Goal: Obtain resource: Obtain resource

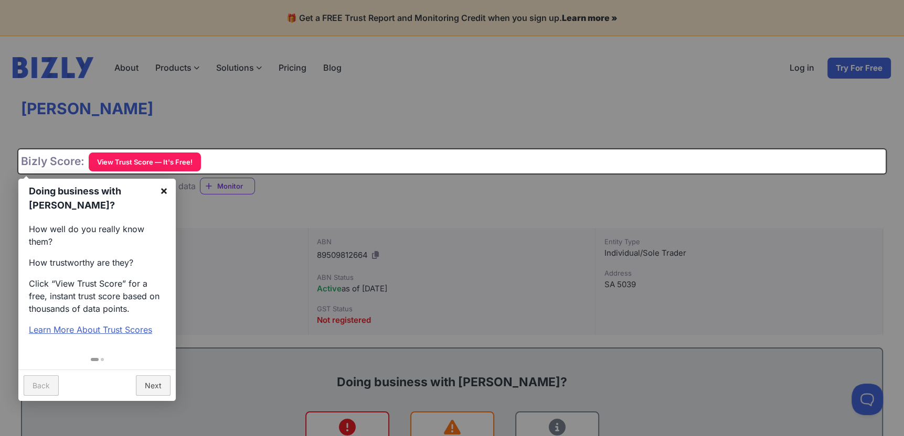
click at [162, 190] on link "×" at bounding box center [164, 191] width 24 height 24
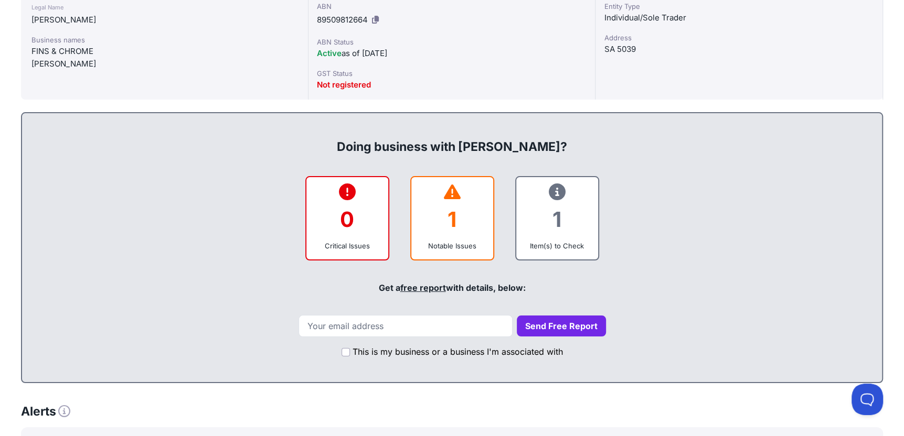
scroll to position [262, 0]
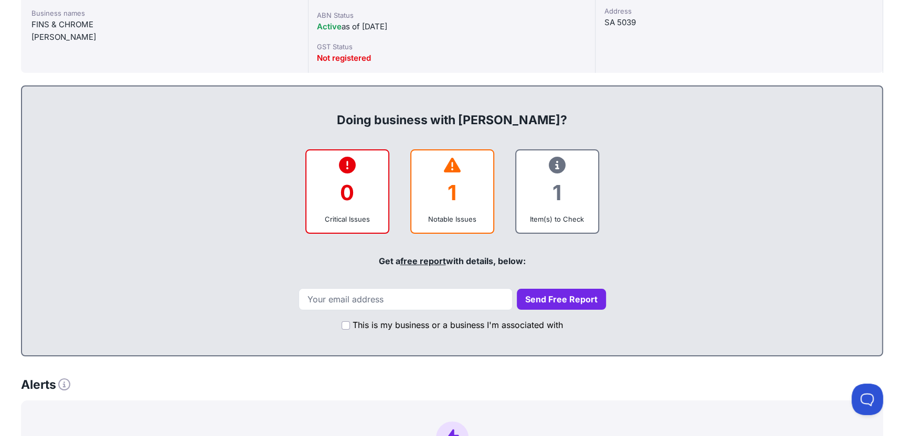
click at [450, 195] on div "1" at bounding box center [452, 193] width 65 height 42
click at [450, 166] on icon at bounding box center [452, 165] width 17 height 1
click at [413, 260] on link "free report" at bounding box center [423, 261] width 46 height 10
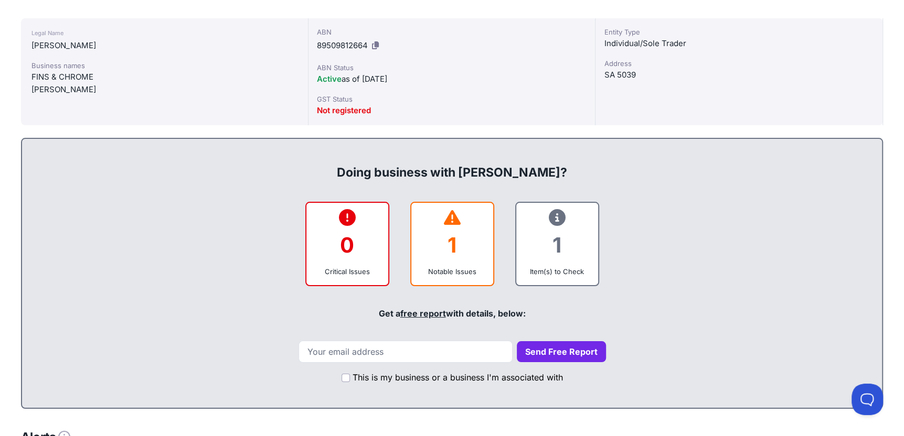
scroll to position [0, 0]
